Goal: Check status: Check status

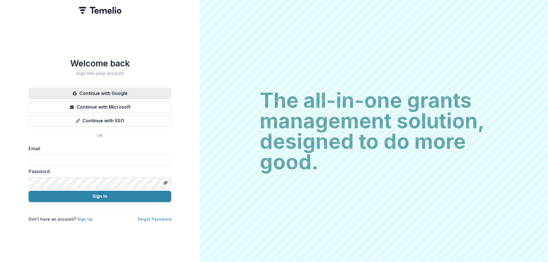
click at [103, 93] on button "Continue with Google" at bounding box center [100, 93] width 143 height 11
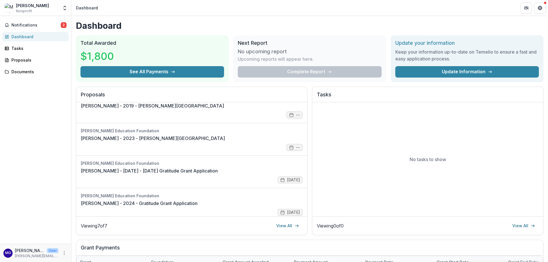
scroll to position [114, 0]
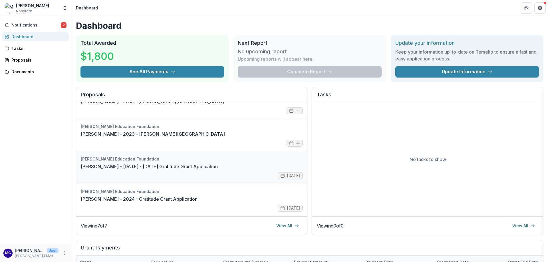
click at [206, 163] on link "[PERSON_NAME] - [DATE] - [DATE] Gratitude Grant Application" at bounding box center [149, 166] width 137 height 7
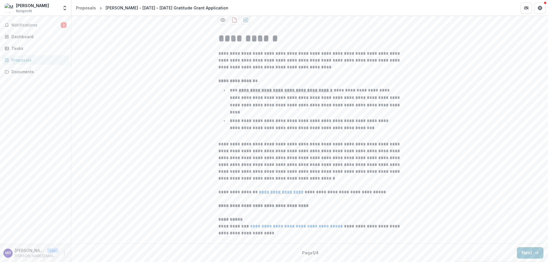
scroll to position [148, 0]
click at [291, 190] on u "**********" at bounding box center [281, 192] width 45 height 4
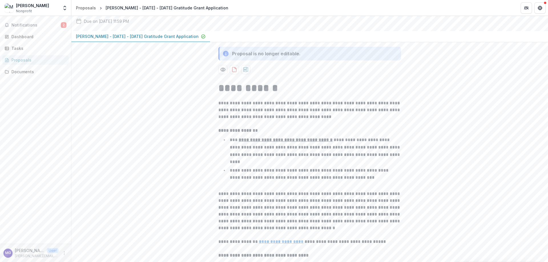
scroll to position [34, 0]
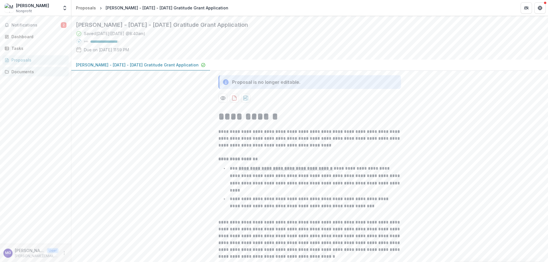
click at [21, 71] on div "Documents" at bounding box center [37, 72] width 53 height 6
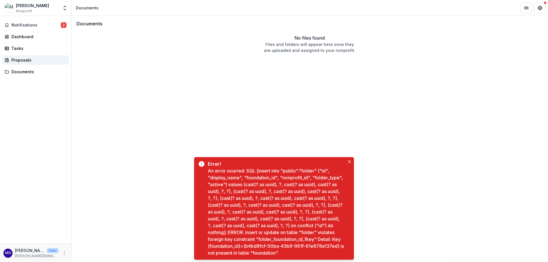
click at [22, 58] on div "Proposals" at bounding box center [37, 60] width 53 height 6
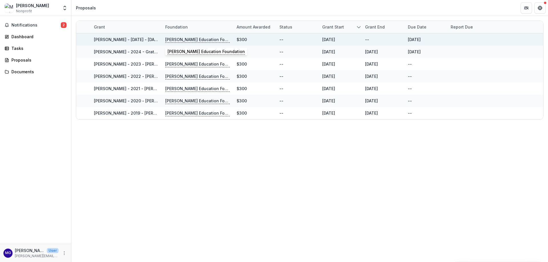
click at [207, 38] on p "[PERSON_NAME] Education Foundation" at bounding box center [197, 40] width 65 height 6
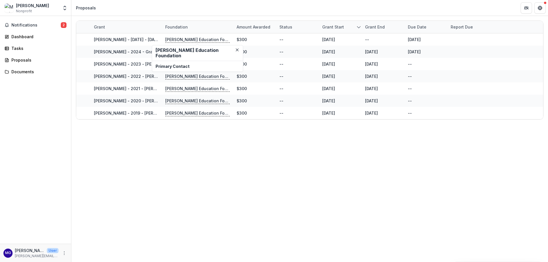
click at [171, 52] on h2 "[PERSON_NAME] Education Foundation" at bounding box center [198, 53] width 84 height 11
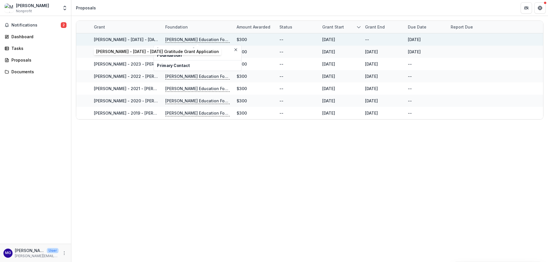
click at [115, 37] on div "[PERSON_NAME] - [DATE] - [DATE] Gratitude Grant Application" at bounding box center [126, 40] width 65 height 6
click at [115, 38] on link "[PERSON_NAME] - [DATE] - [DATE] Gratitude Grant Application" at bounding box center [155, 39] width 123 height 5
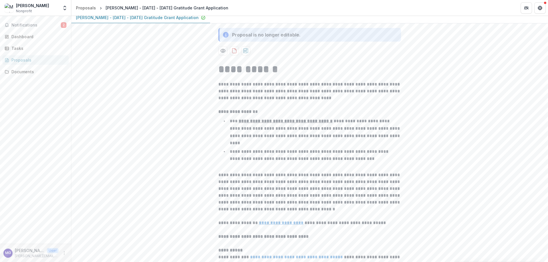
scroll to position [63, 0]
